Goal: Information Seeking & Learning: Understand process/instructions

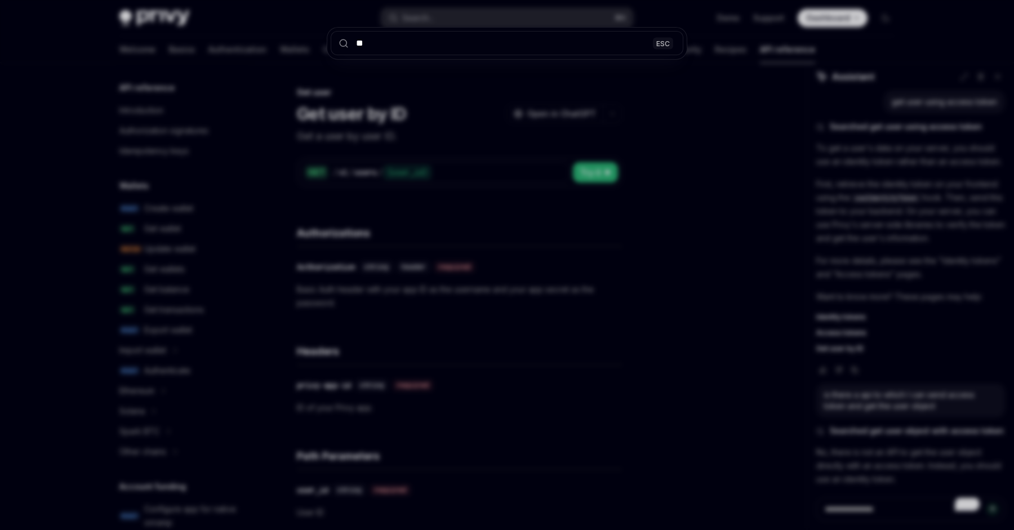
scroll to position [528, 0]
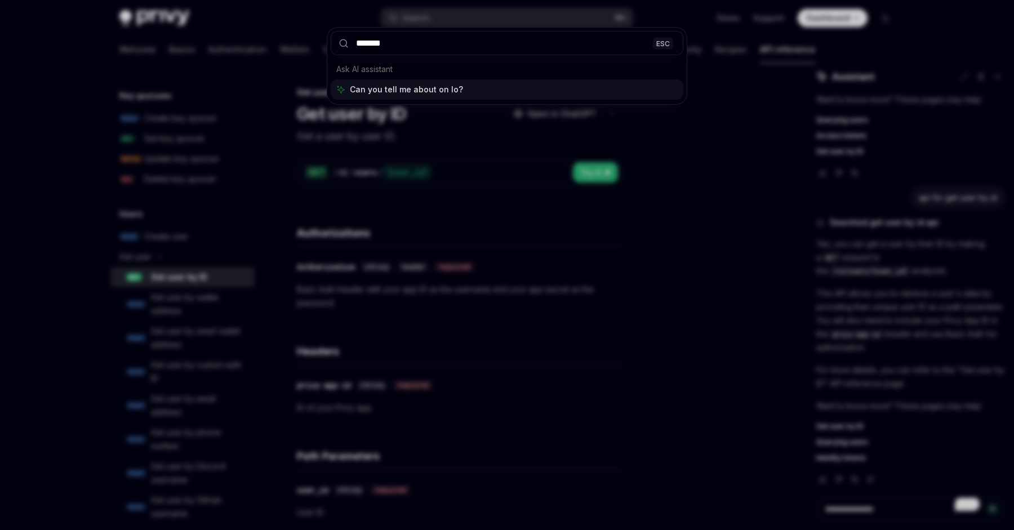
type input "********"
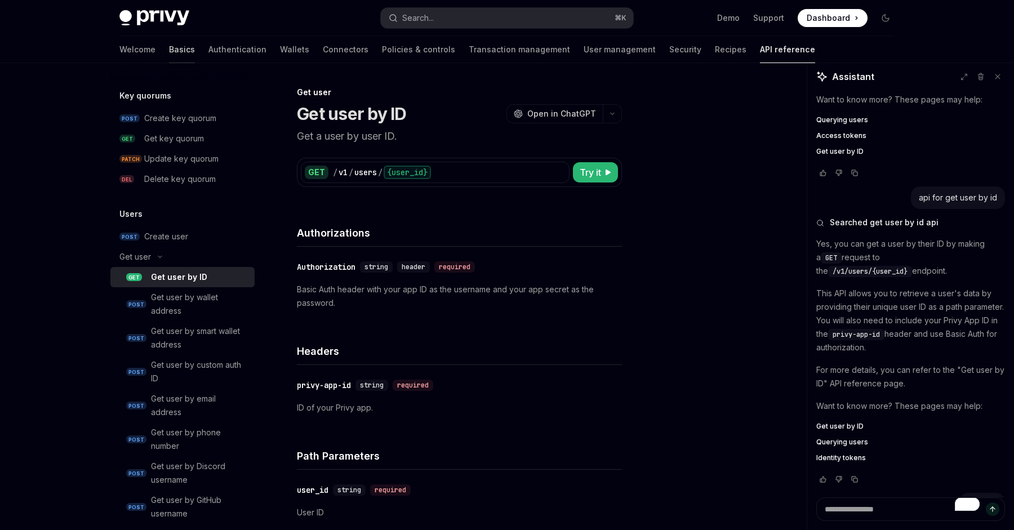
click at [169, 46] on link "Basics" at bounding box center [182, 49] width 26 height 27
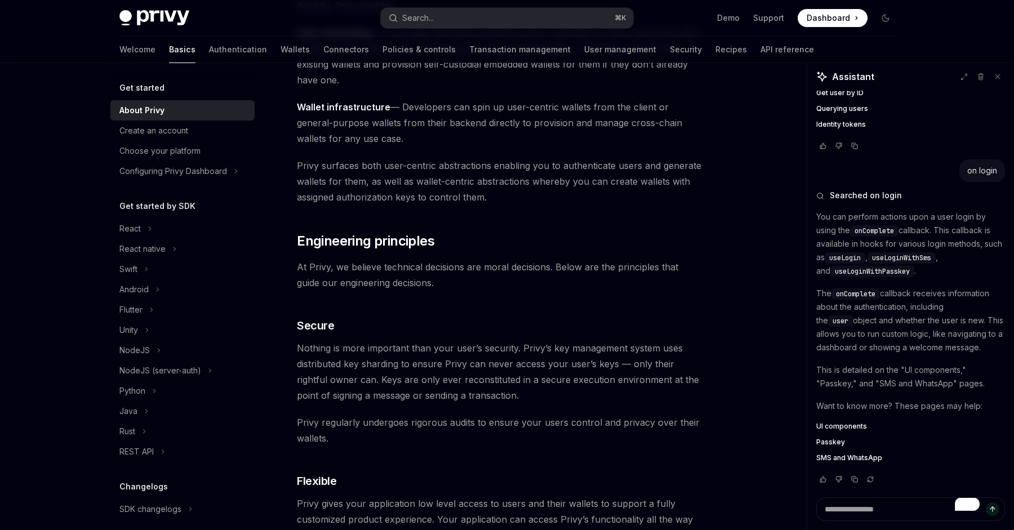
scroll to position [203, 0]
click at [836, 428] on span "UI components" at bounding box center [841, 426] width 51 height 9
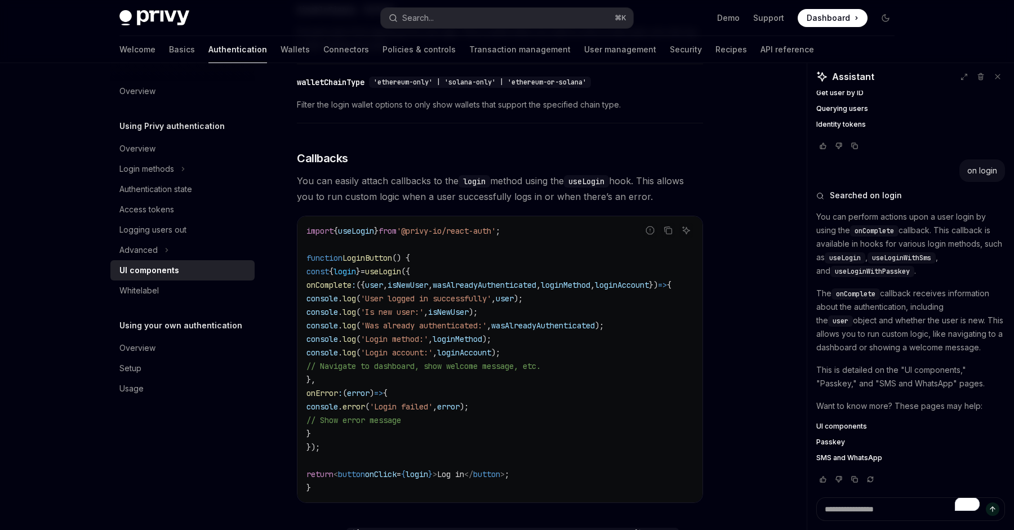
scroll to position [1301, 0]
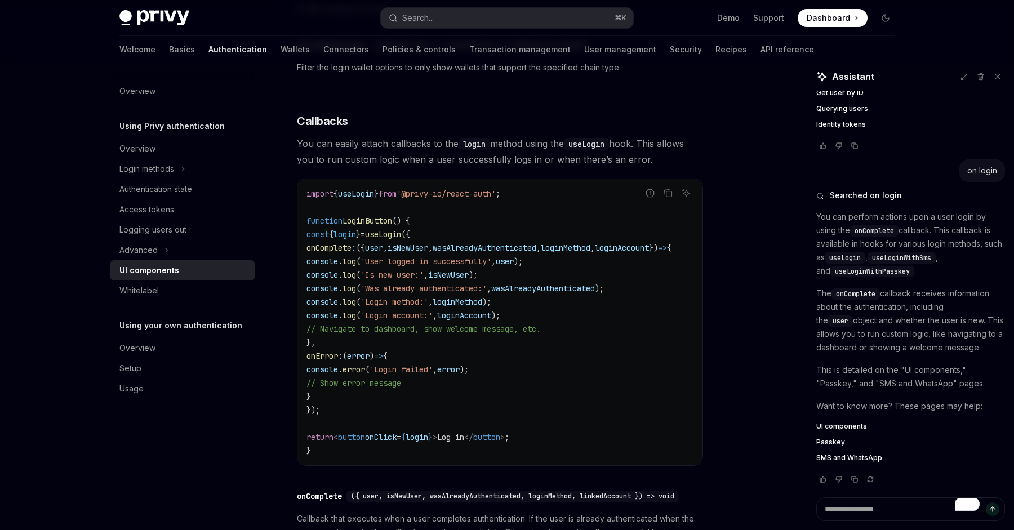
click at [852, 292] on span "onComplete" at bounding box center [855, 294] width 39 height 9
copy span "onComplete"
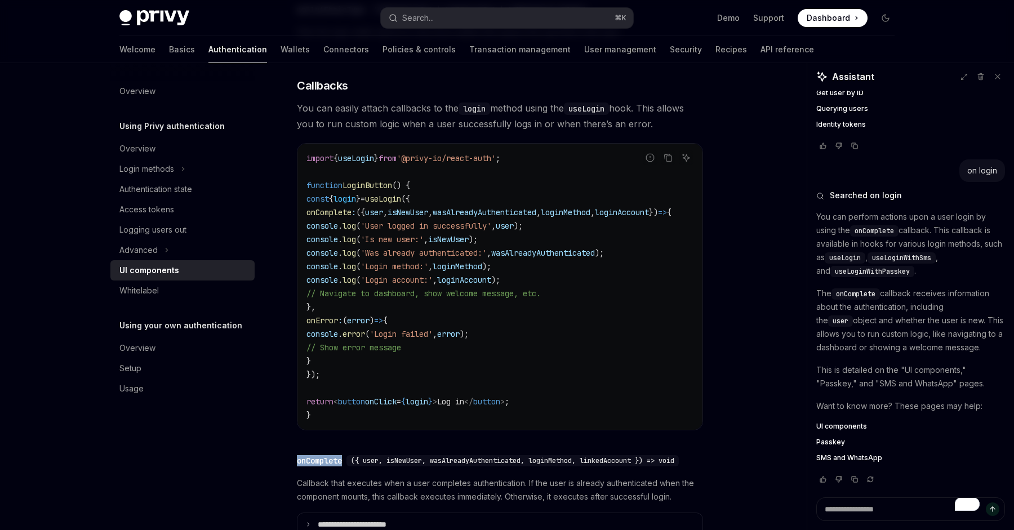
scroll to position [1341, 0]
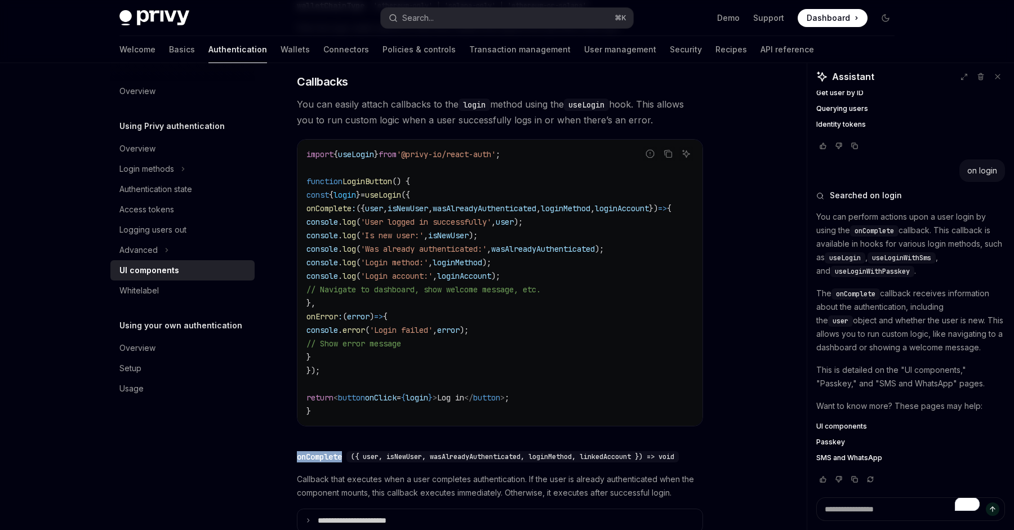
drag, startPoint x: 609, startPoint y: 242, endPoint x: 587, endPoint y: 315, distance: 76.6
click at [587, 313] on code "import { useLogin } from '@privy-io/react-auth' ; function LoginButton () { con…" at bounding box center [502, 283] width 392 height 270
click at [587, 315] on code "import { useLogin } from '@privy-io/react-auth' ; function LoginButton () { con…" at bounding box center [502, 283] width 392 height 270
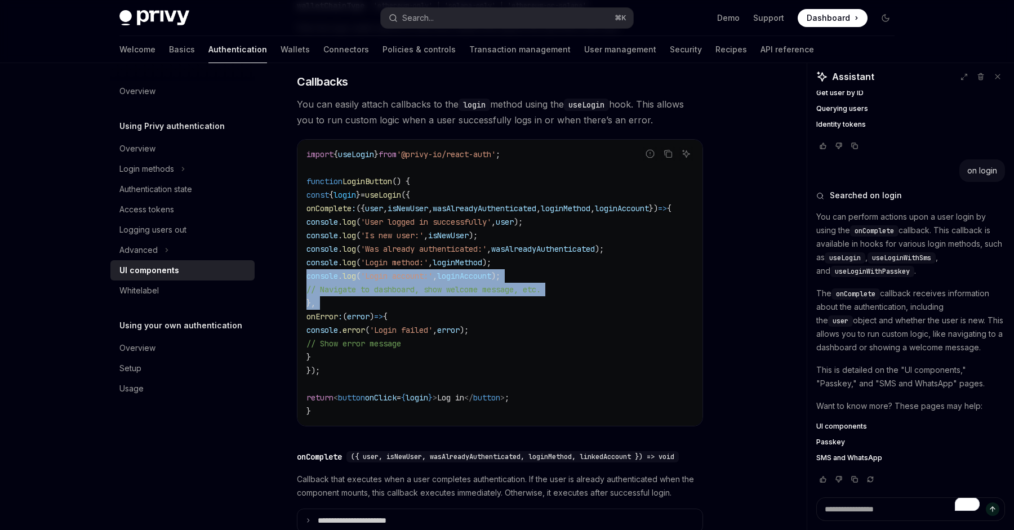
drag, startPoint x: 587, startPoint y: 315, endPoint x: 587, endPoint y: 287, distance: 28.2
click at [587, 287] on code "import { useLogin } from '@privy-io/react-auth' ; function LoginButton () { con…" at bounding box center [502, 283] width 392 height 270
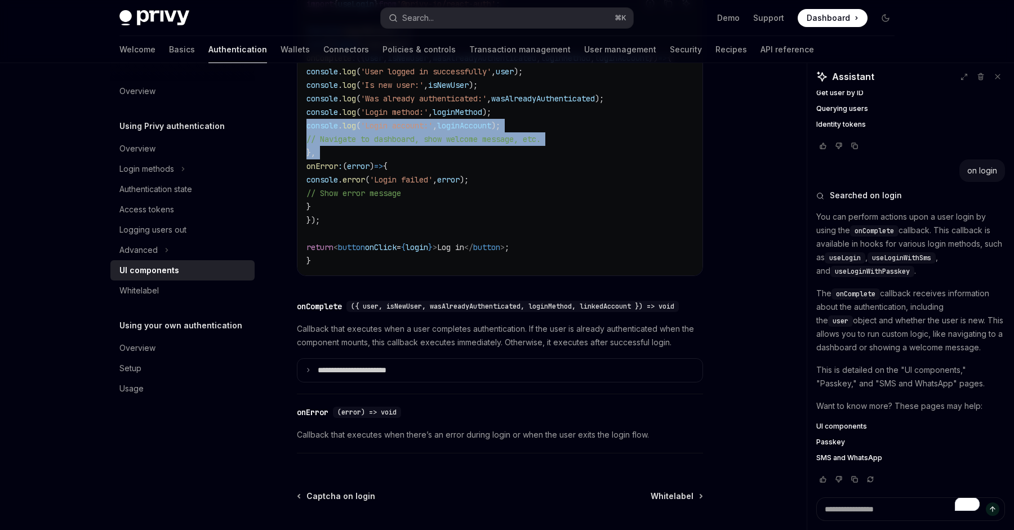
scroll to position [1584, 0]
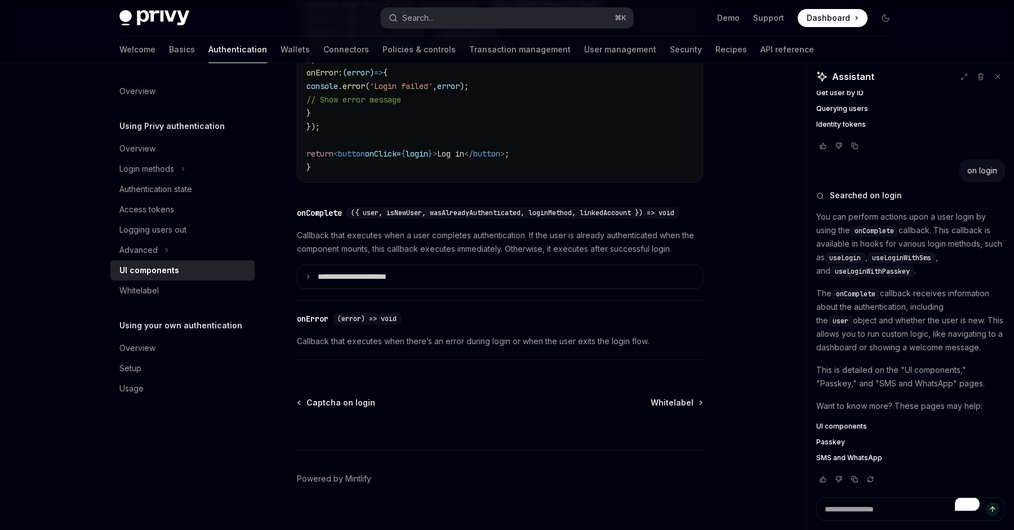
click at [595, 256] on span "Callback that executes when a user completes authentication. If the user is alr…" at bounding box center [500, 242] width 406 height 27
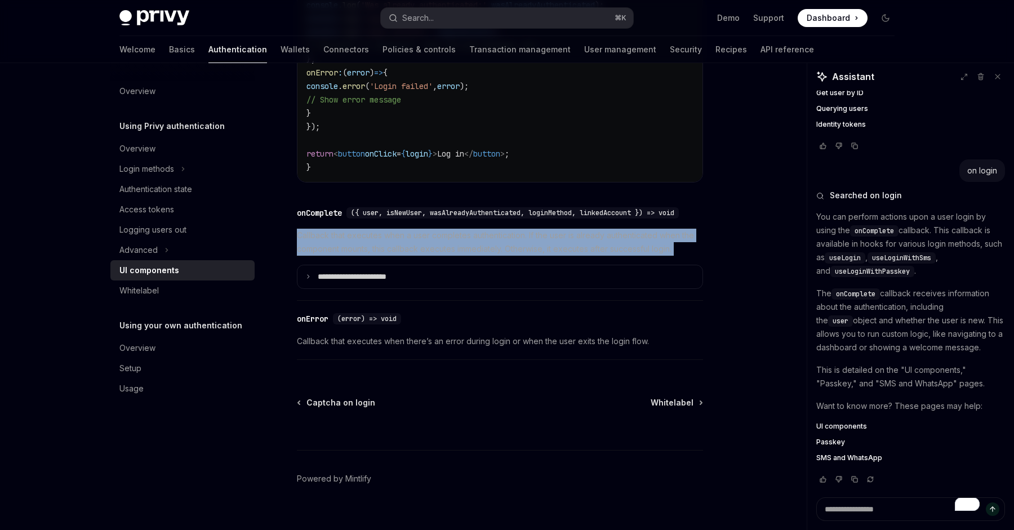
click at [595, 256] on span "Callback that executes when a user completes authentication. If the user is alr…" at bounding box center [500, 242] width 406 height 27
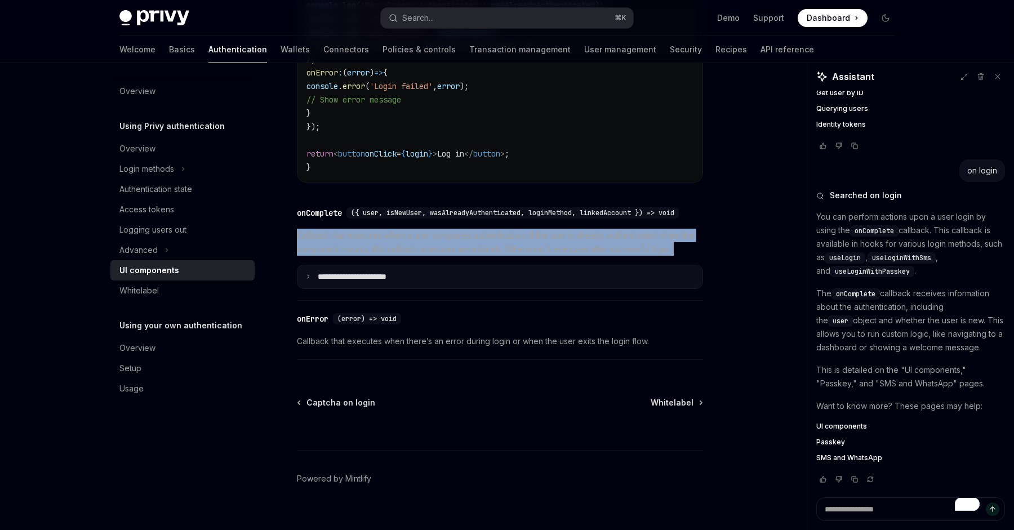
click at [526, 289] on summary "**********" at bounding box center [499, 277] width 405 height 24
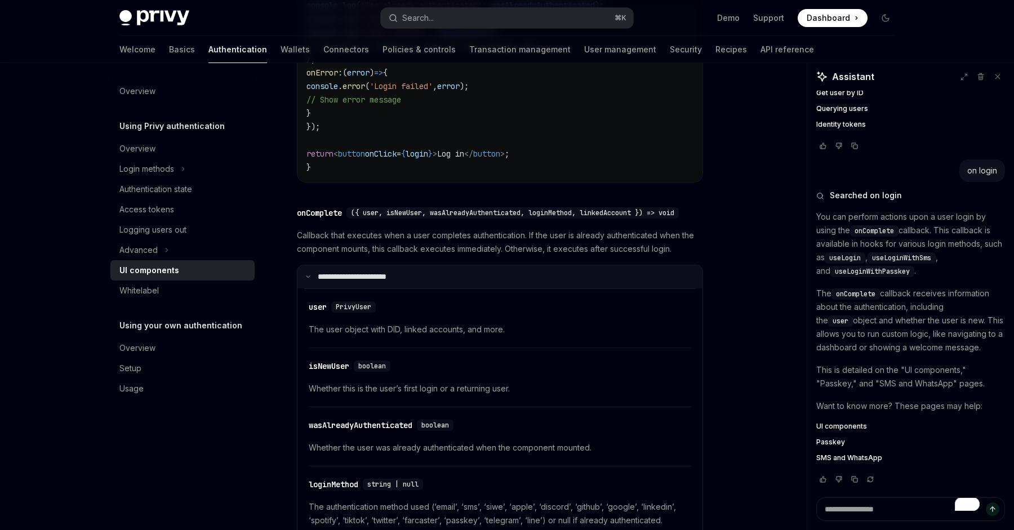
click at [526, 289] on summary "**********" at bounding box center [499, 277] width 405 height 24
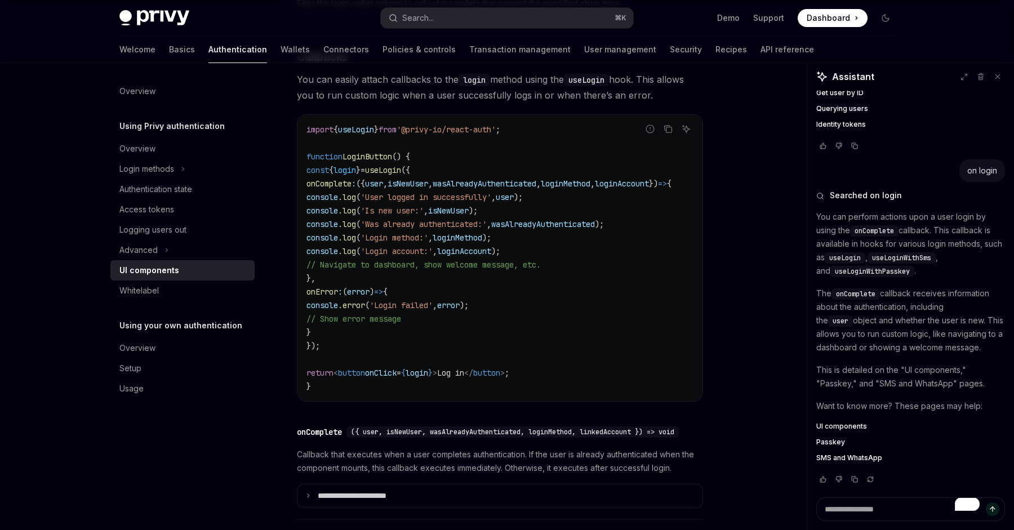
scroll to position [1364, 0]
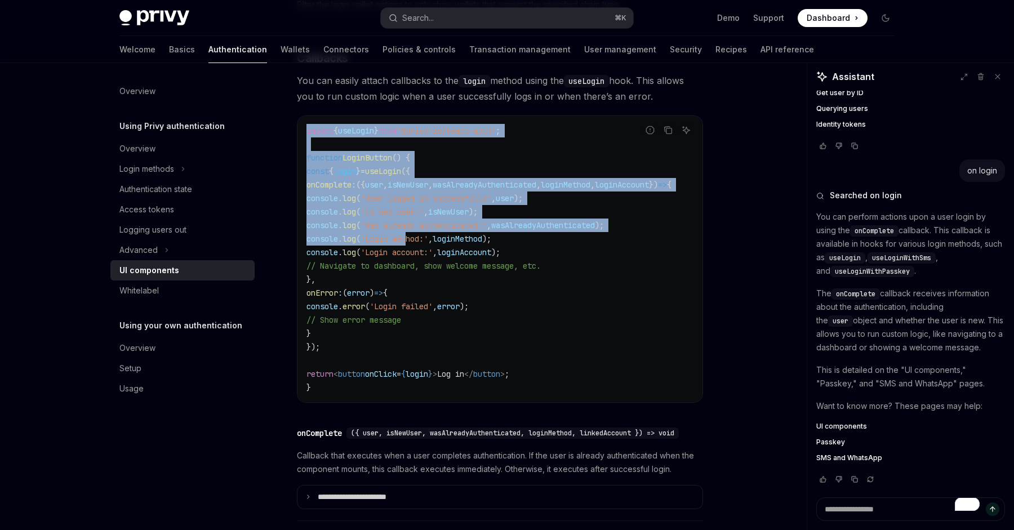
drag, startPoint x: 439, startPoint y: 121, endPoint x: 470, endPoint y: 260, distance: 142.5
click at [433, 257] on span "'Login account:'" at bounding box center [396, 252] width 72 height 10
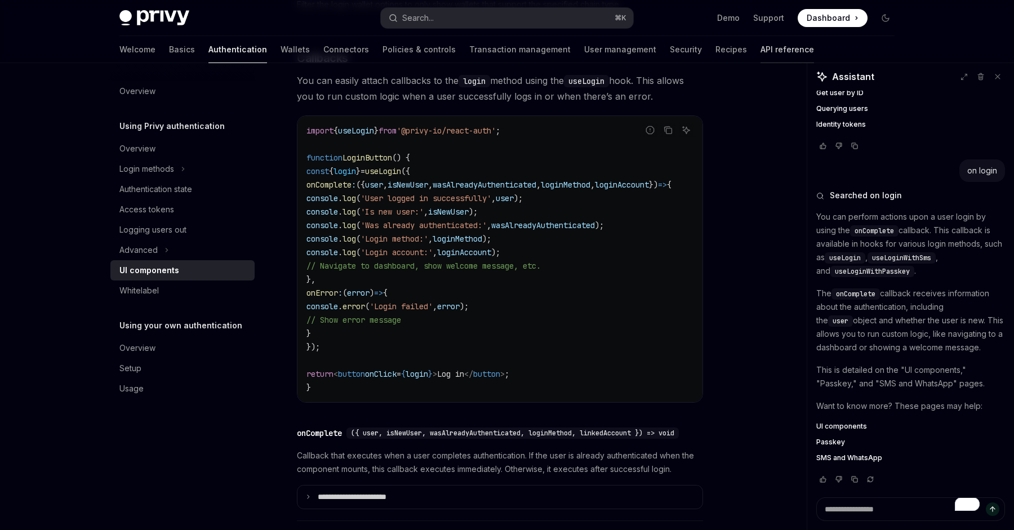
click at [760, 43] on link "API reference" at bounding box center [787, 49] width 54 height 27
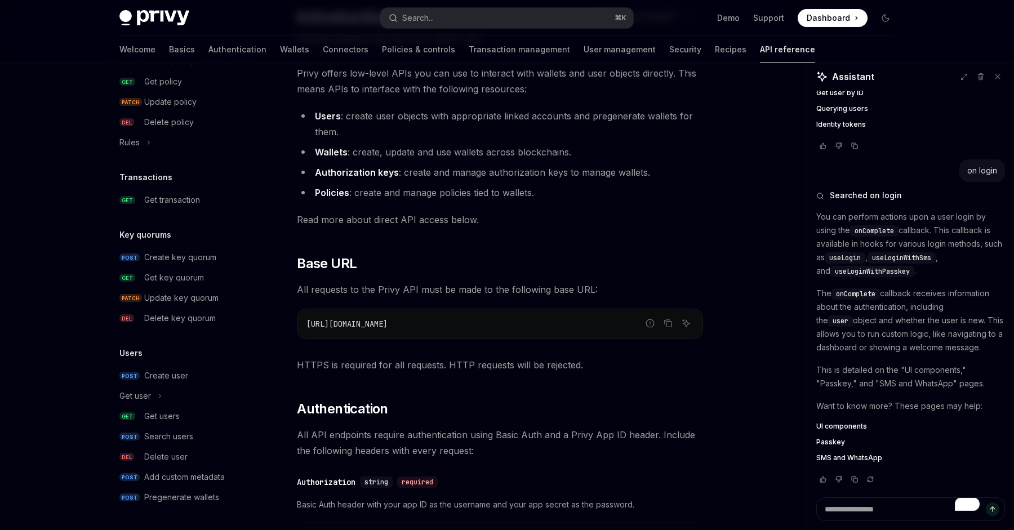
scroll to position [266, 0]
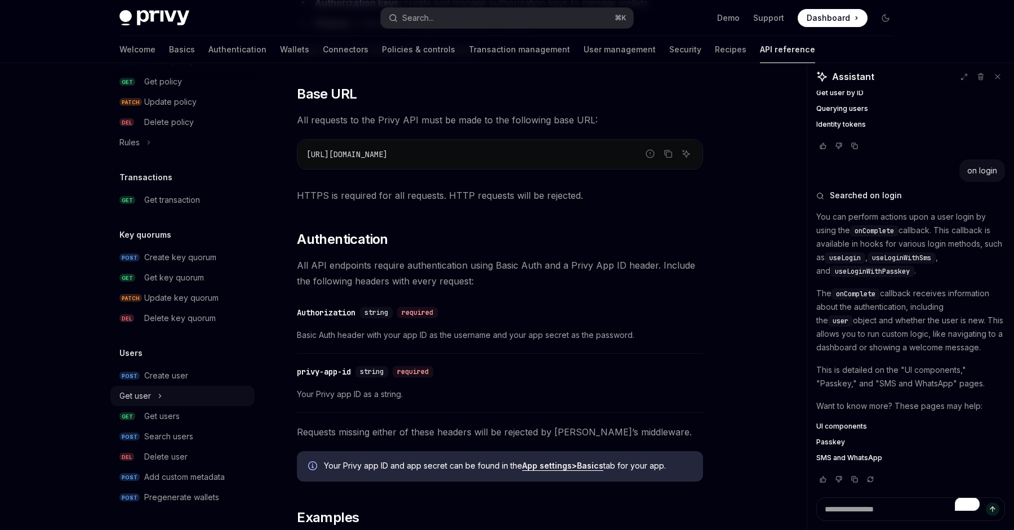
click at [154, 393] on button "Get user" at bounding box center [182, 396] width 144 height 20
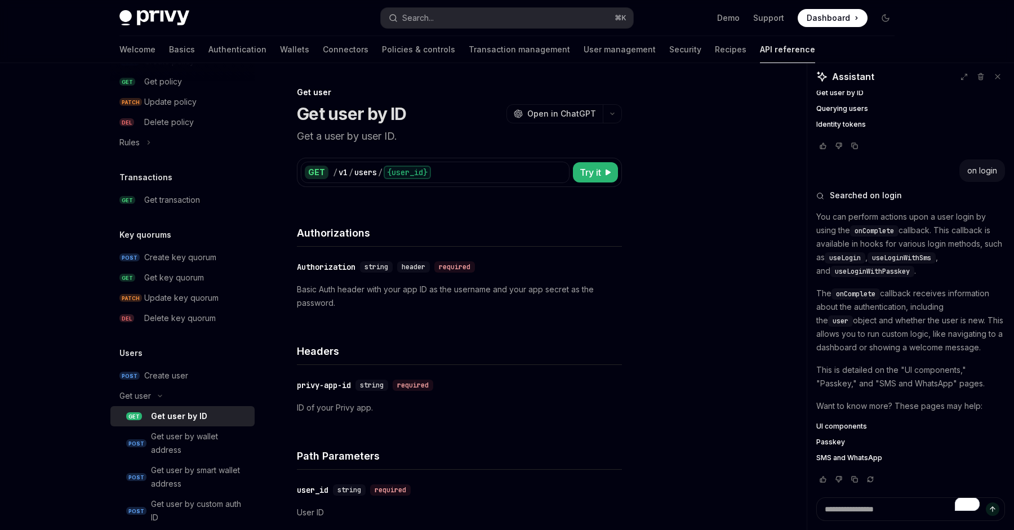
click at [158, 408] on link "GET Get user by ID" at bounding box center [182, 416] width 144 height 20
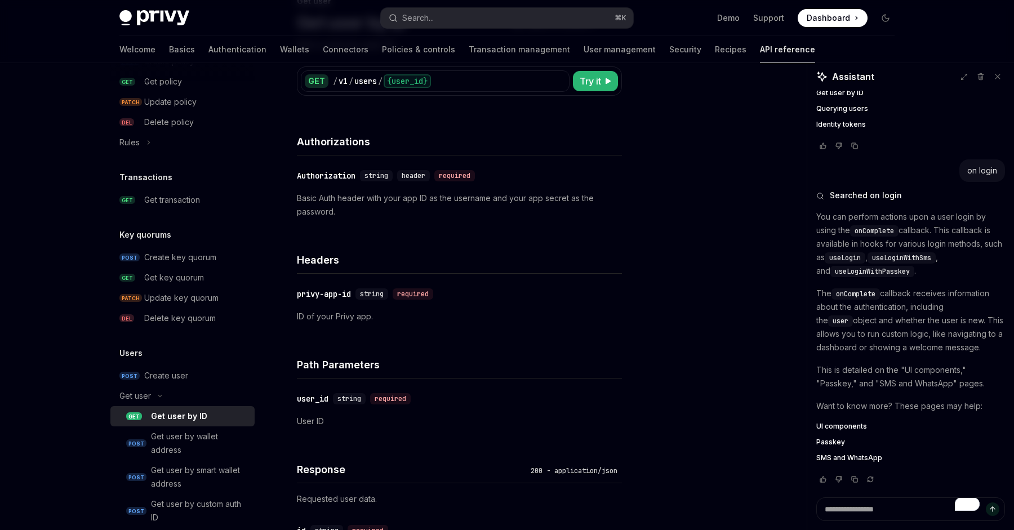
scroll to position [67, 0]
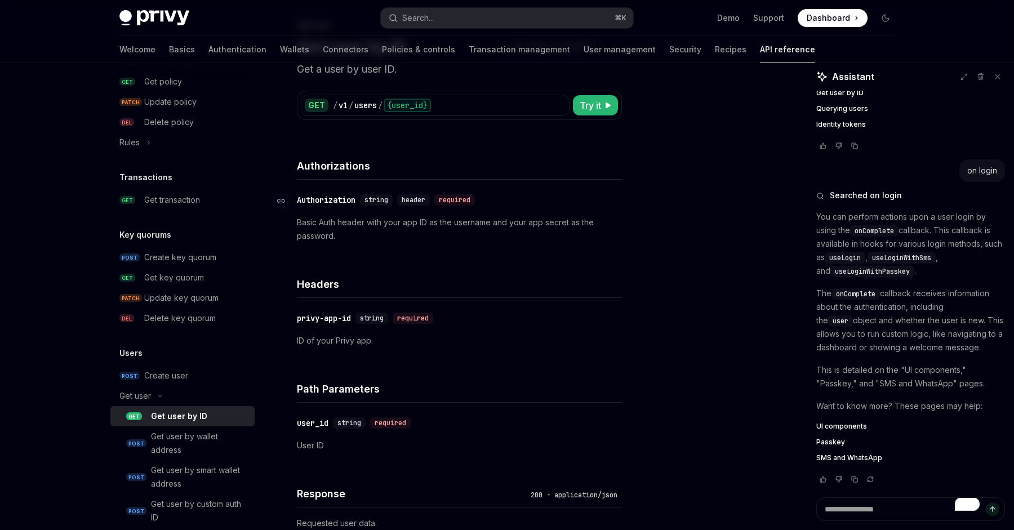
click at [344, 196] on div "Authorization" at bounding box center [326, 199] width 59 height 11
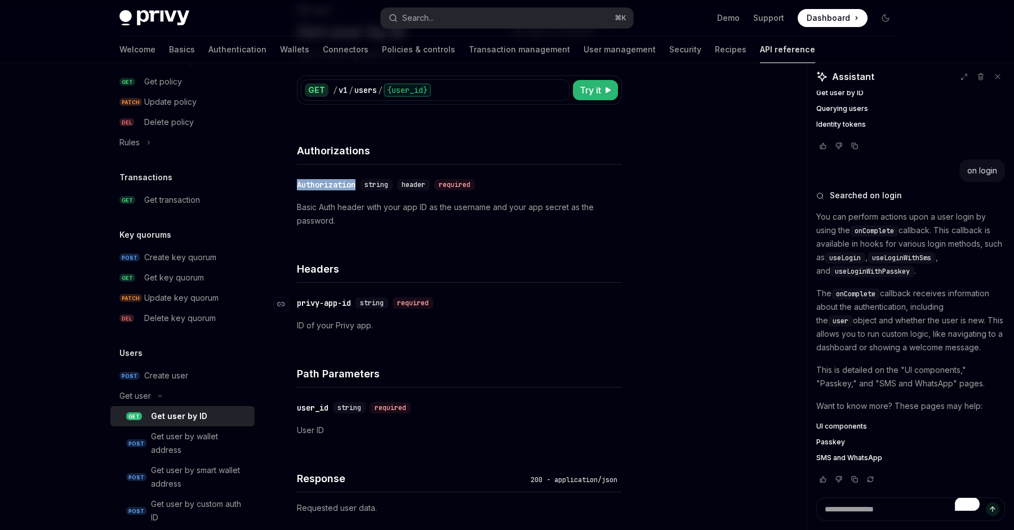
scroll to position [76, 0]
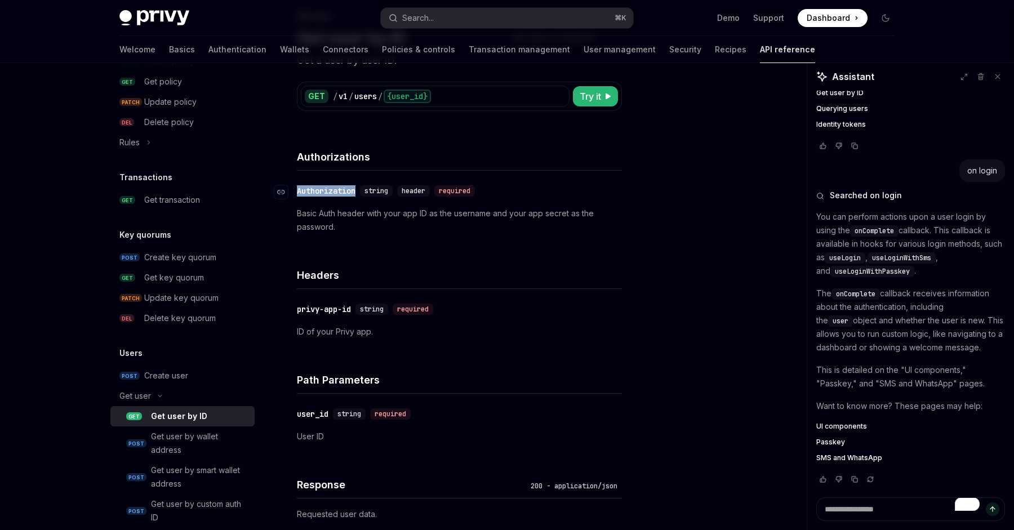
click at [343, 186] on div "Authorization" at bounding box center [326, 190] width 59 height 11
click at [404, 294] on div "​ privy-app-id string required ID of your Privy app." at bounding box center [459, 320] width 325 height 63
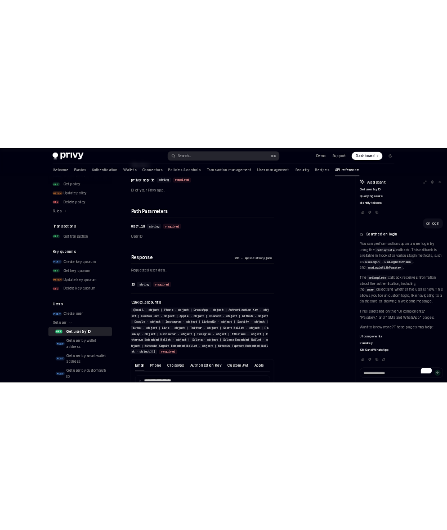
scroll to position [0, 0]
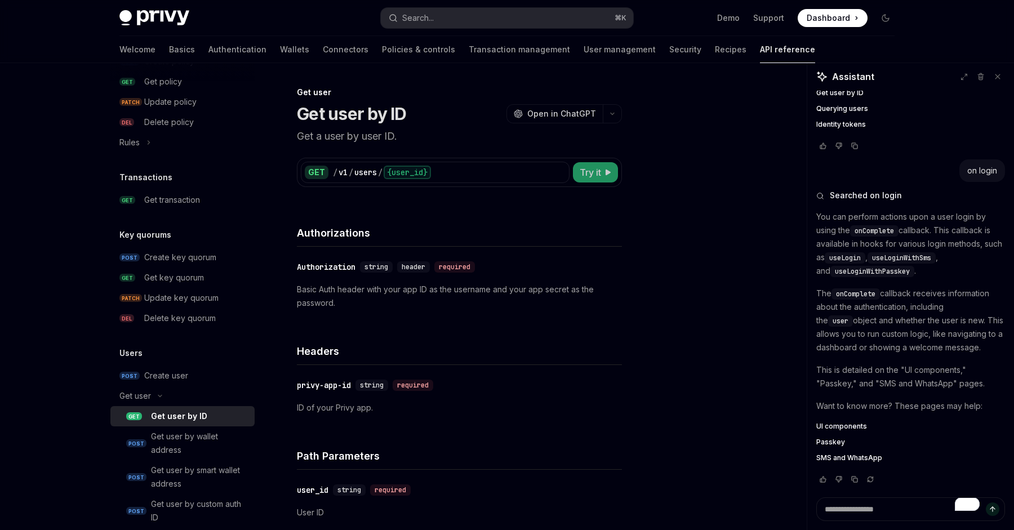
click at [595, 167] on span "Try it" at bounding box center [590, 173] width 21 height 14
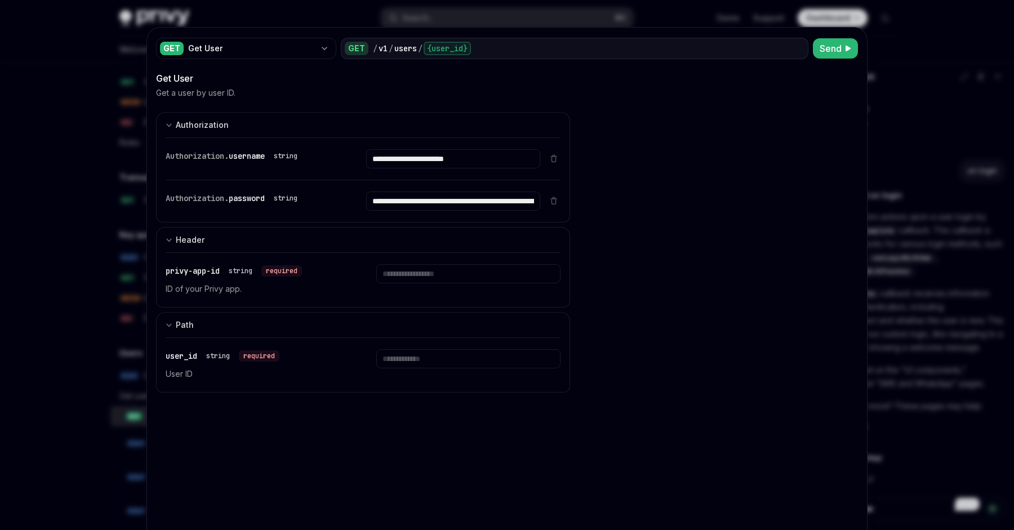
click at [900, 104] on div at bounding box center [507, 265] width 1014 height 530
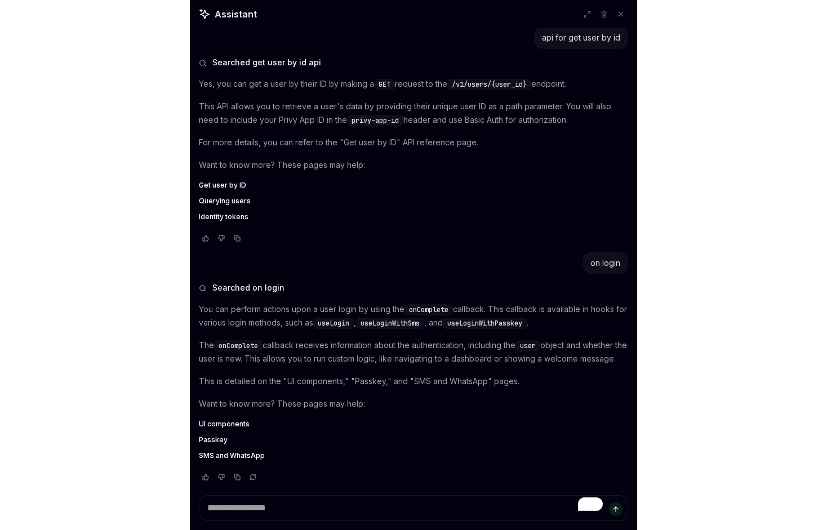
scroll to position [506, 0]
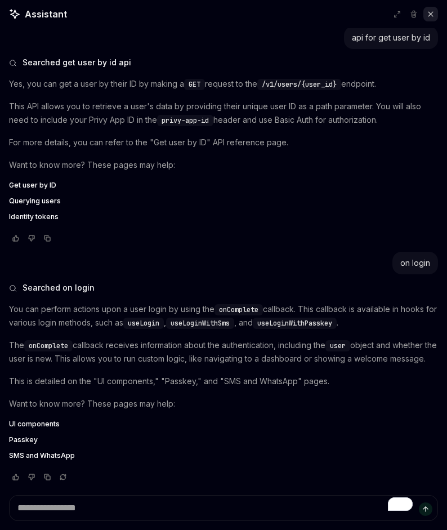
click at [431, 9] on button at bounding box center [431, 14] width 15 height 15
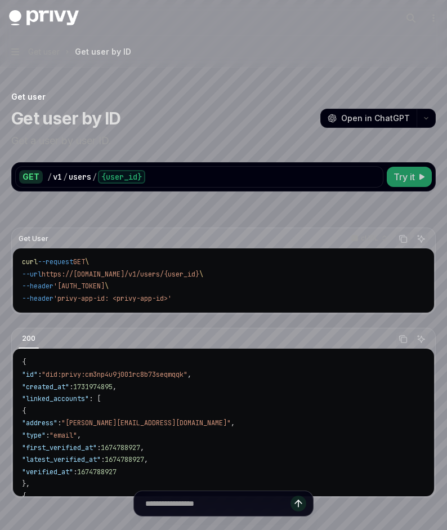
click at [403, 174] on span "Try it" at bounding box center [404, 177] width 21 height 14
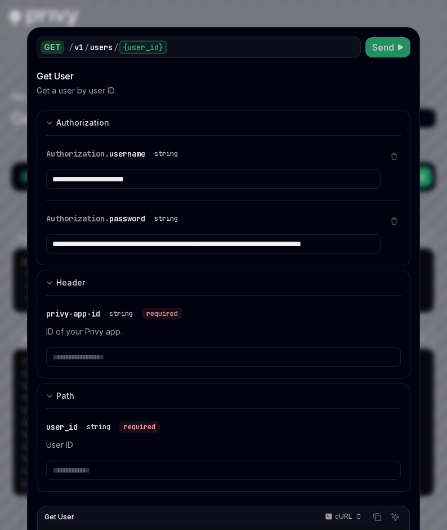
click at [396, 50] on button "Send" at bounding box center [388, 47] width 45 height 20
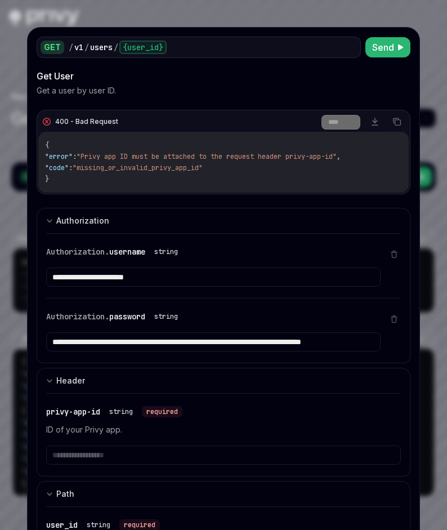
type textarea "*"
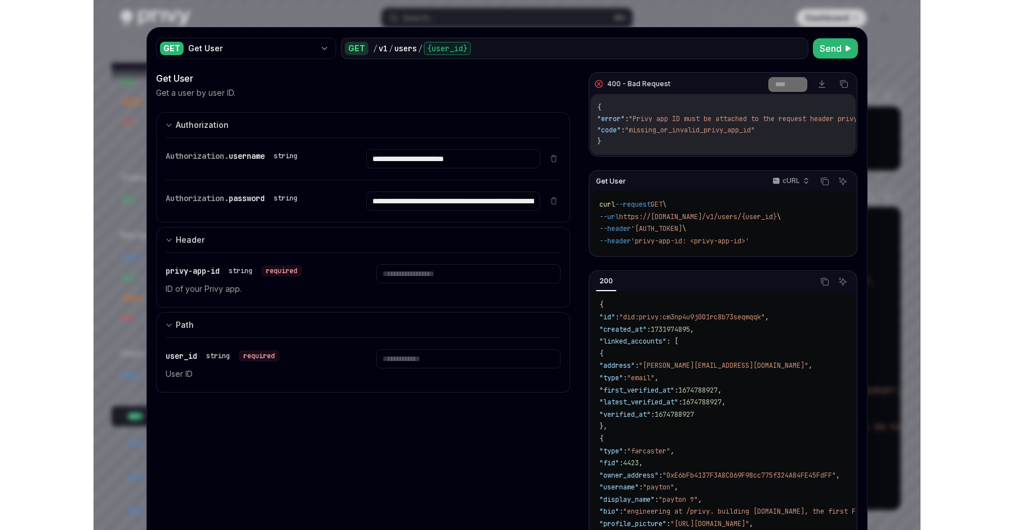
scroll to position [862, 0]
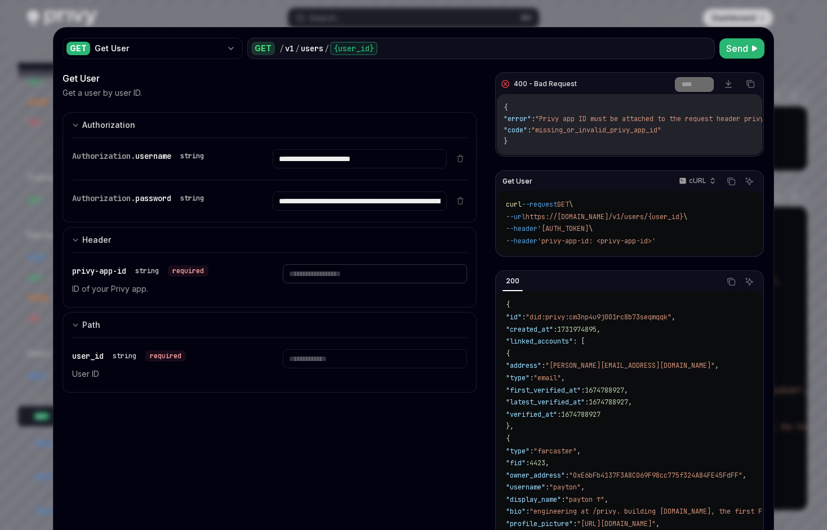
click at [345, 271] on input "Enter privy-app-id" at bounding box center [375, 273] width 184 height 19
click at [332, 158] on input "**********" at bounding box center [359, 158] width 173 height 19
click at [344, 279] on input "Enter privy-app-id" at bounding box center [375, 273] width 184 height 19
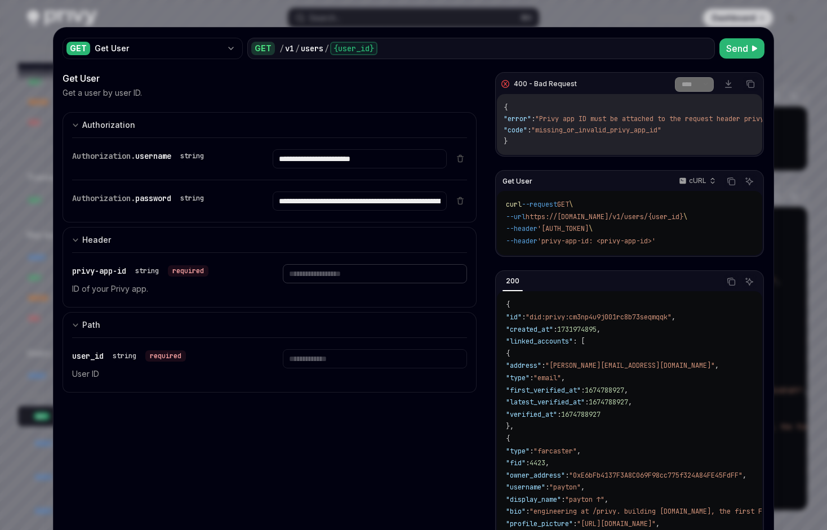
paste input "**********"
type input "**********"
click at [344, 369] on div at bounding box center [375, 365] width 184 height 32
click at [346, 367] on input "Enter user_id" at bounding box center [375, 358] width 184 height 19
paste input "**********"
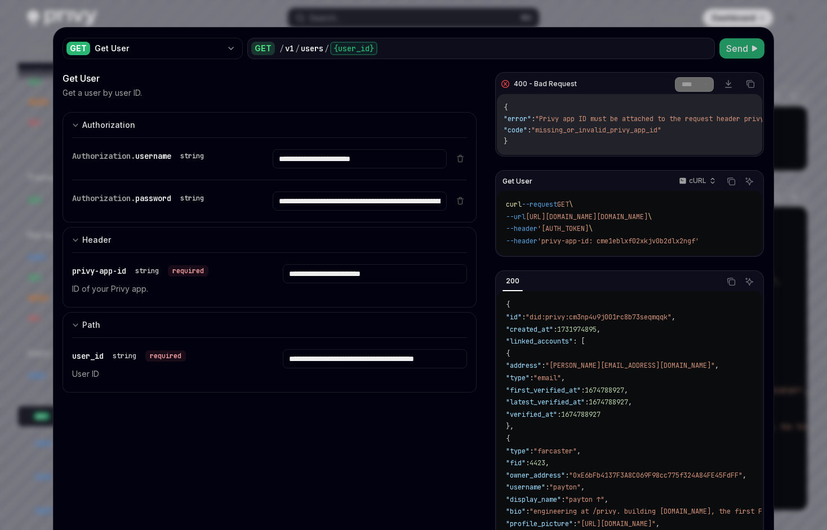
click at [731, 51] on span "Send" at bounding box center [737, 49] width 22 height 14
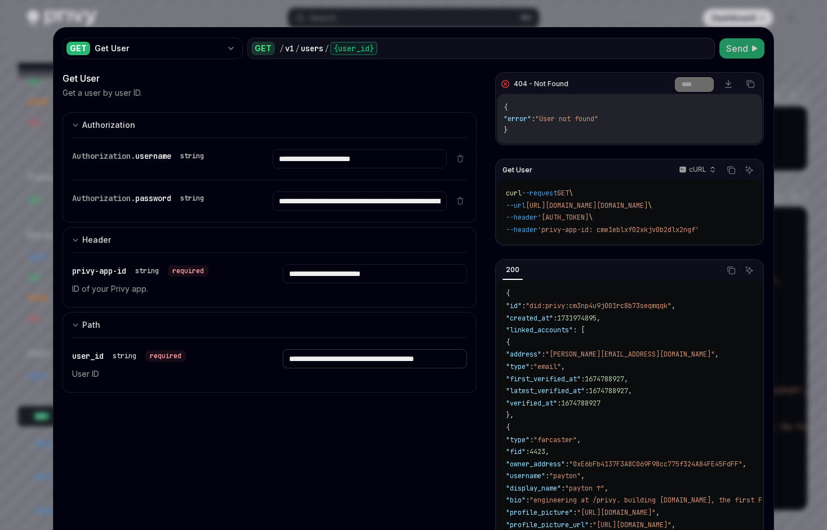
click at [320, 355] on input "**********" at bounding box center [375, 358] width 184 height 19
type input "**********"
click at [724, 50] on button "Send" at bounding box center [741, 48] width 45 height 20
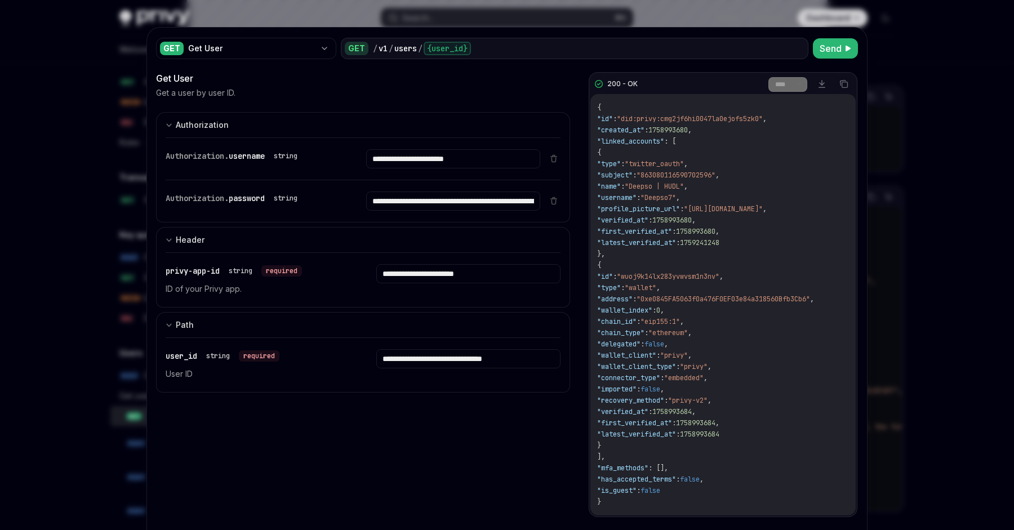
click at [914, 84] on div at bounding box center [507, 265] width 1014 height 530
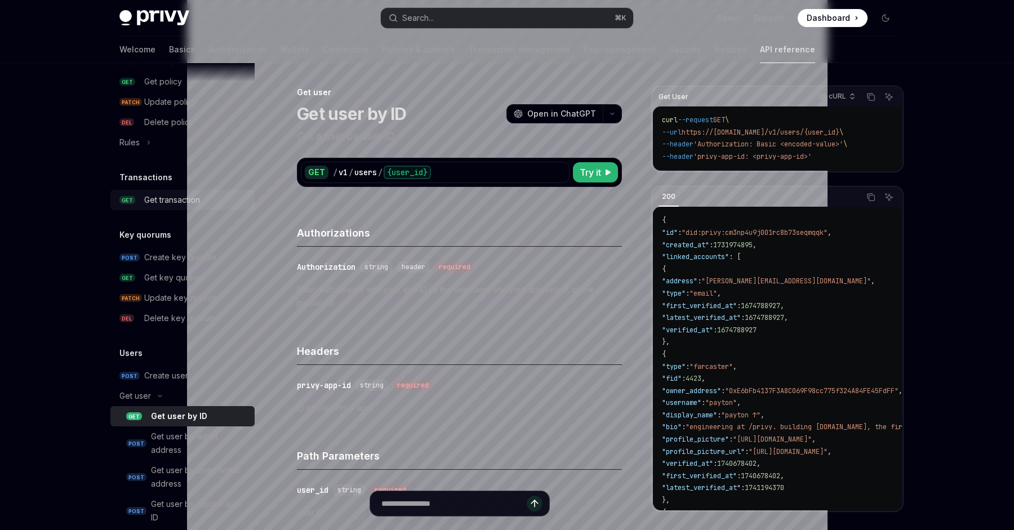
click at [176, 201] on div "Get transaction" at bounding box center [172, 200] width 56 height 14
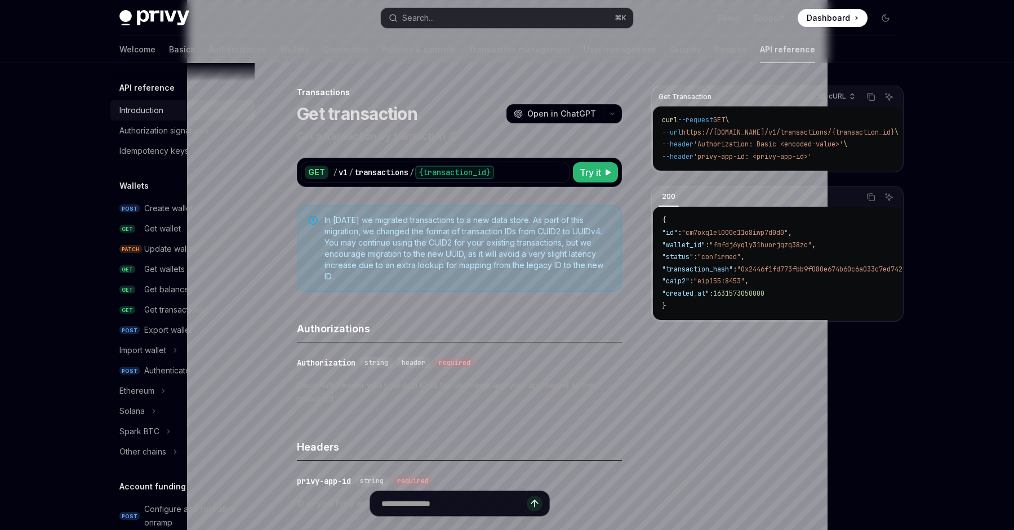
click at [175, 103] on link "Introduction" at bounding box center [182, 110] width 144 height 20
type textarea "*"
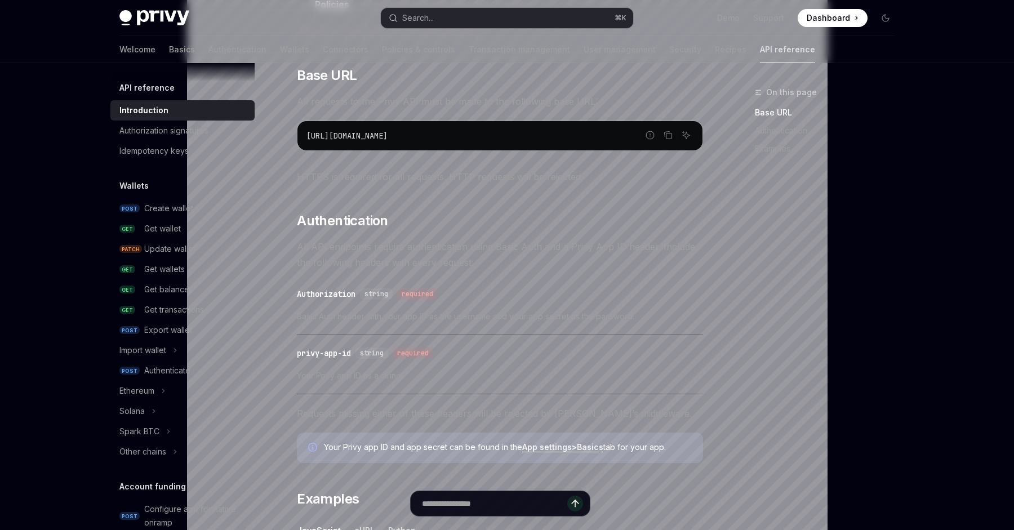
scroll to position [305, 0]
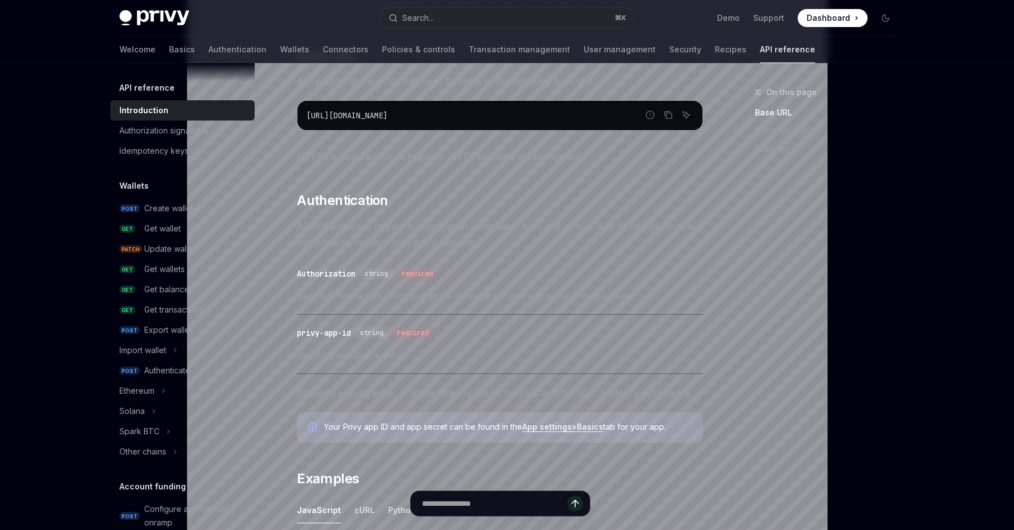
click at [505, 299] on span "Basic Auth header with your app ID as the username and your app secret as the p…" at bounding box center [500, 297] width 406 height 14
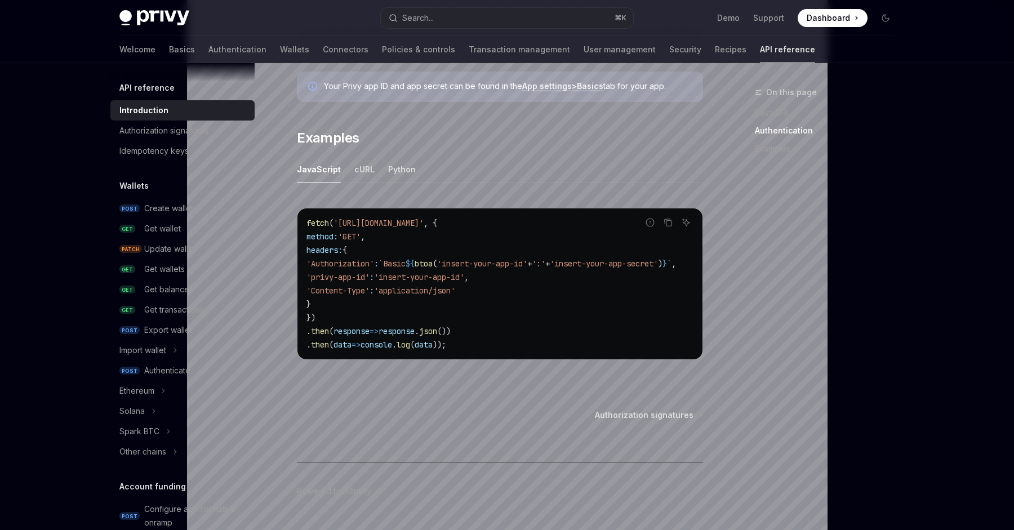
scroll to position [0, 19]
click at [348, 262] on span "'Authorization'" at bounding box center [340, 264] width 68 height 10
copy span "Authorization"
click at [433, 287] on span "'application/json'" at bounding box center [413, 291] width 81 height 10
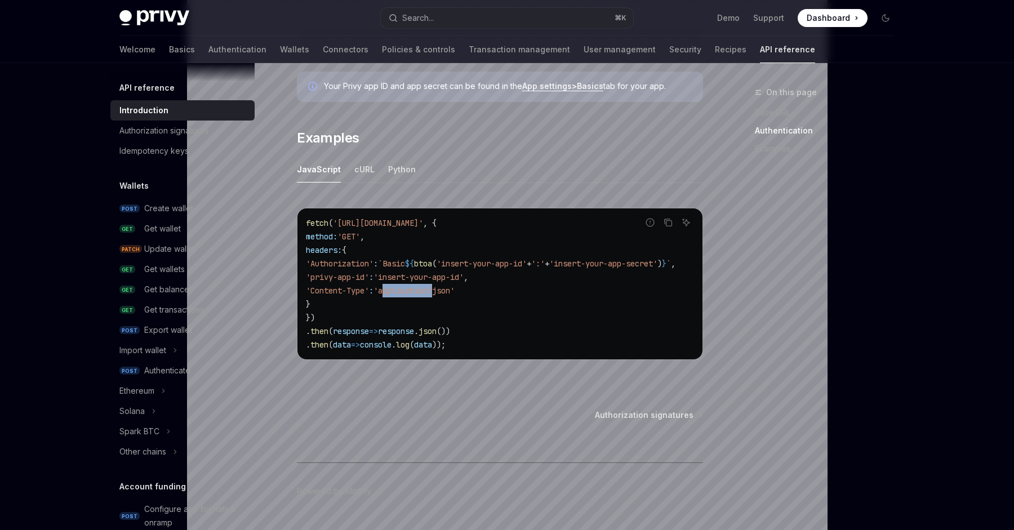
click at [433, 287] on span "'application/json'" at bounding box center [413, 291] width 81 height 10
copy code "'Content-Type' : 'application/json'"
click at [388, 317] on code "fetch ( '[URL][DOMAIN_NAME]' , { method: 'GET' , headers: { 'Authorization' : `…" at bounding box center [504, 283] width 397 height 135
